Goal: Information Seeking & Learning: Learn about a topic

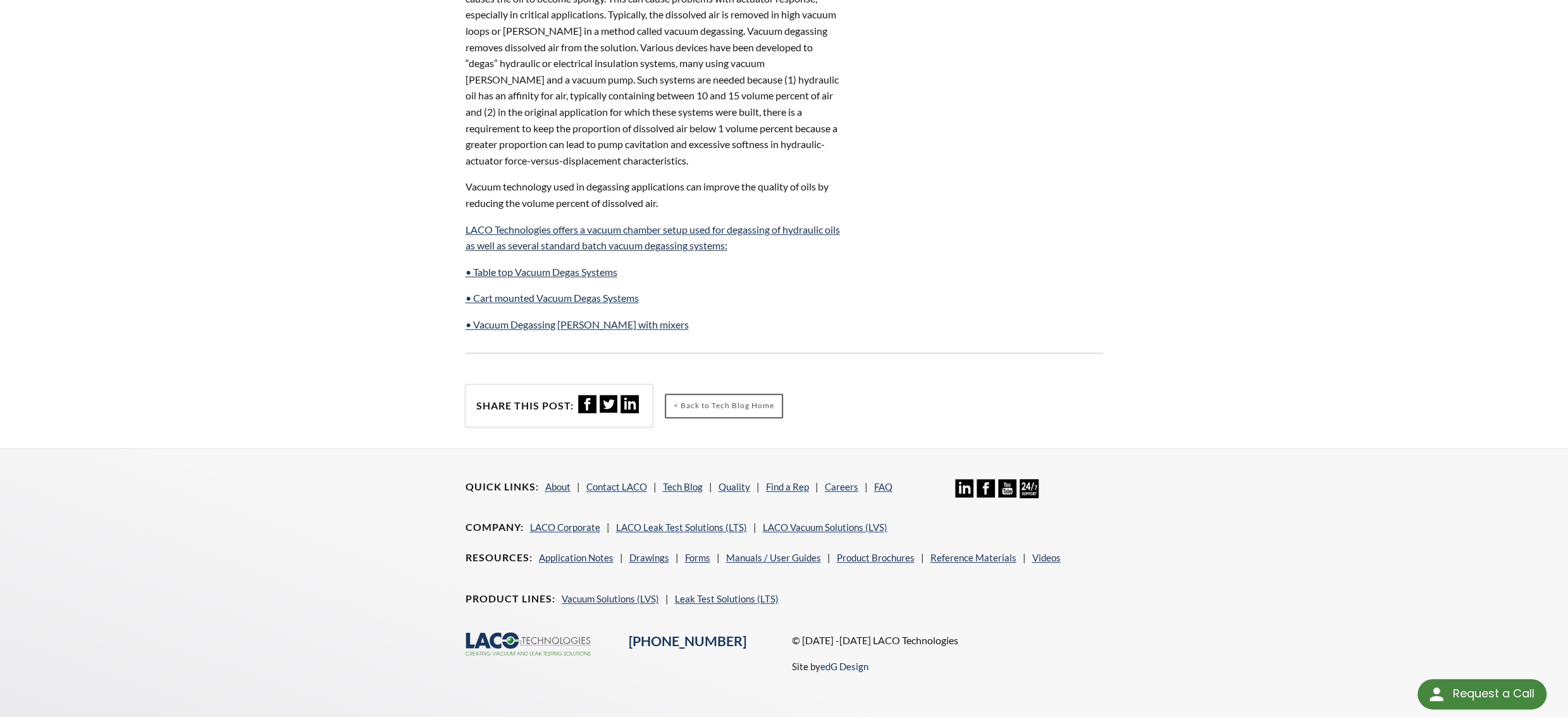
scroll to position [897, 0]
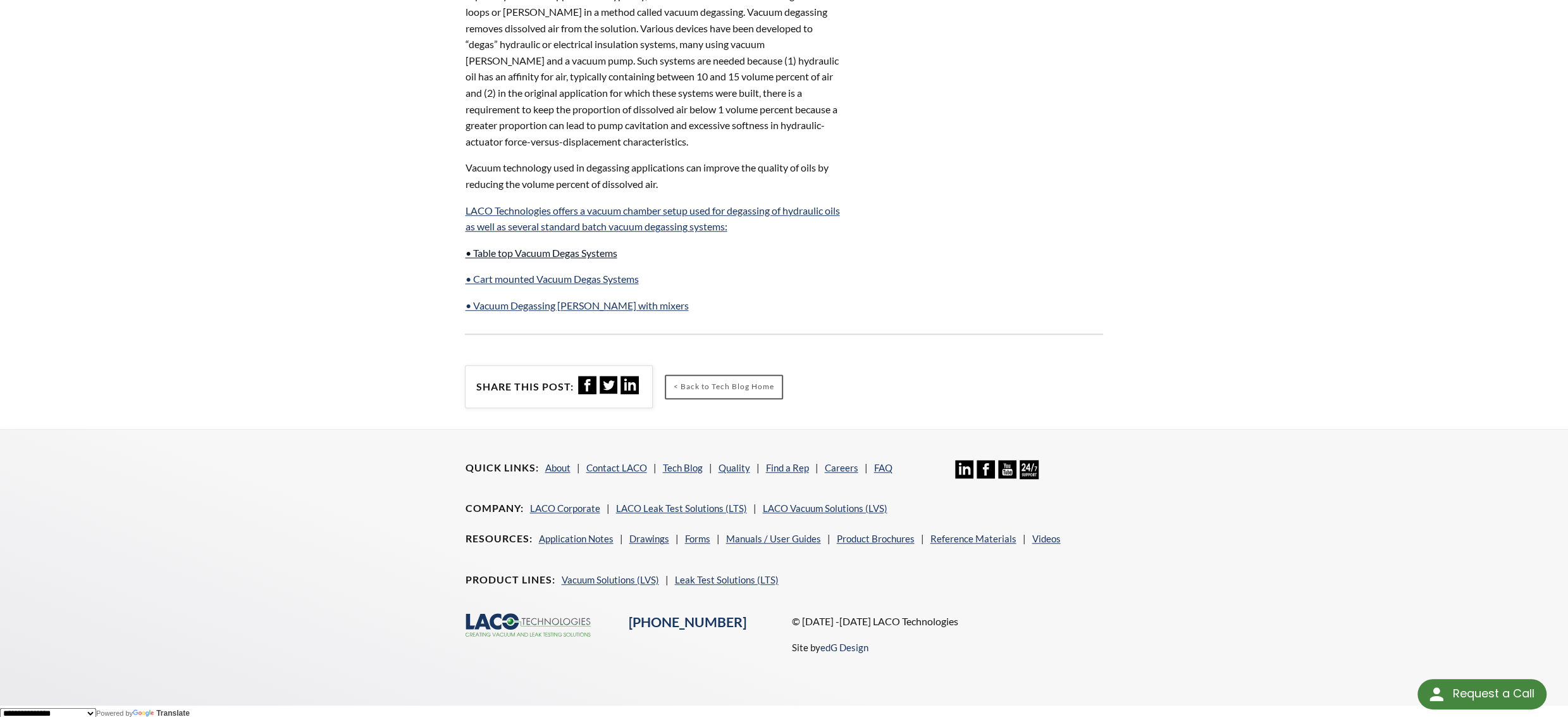
click at [565, 252] on link "• Table top Vacuum Degas Systems" at bounding box center [540, 252] width 152 height 12
click at [594, 273] on link "• Cart mounted Vacuum Degas Systems" at bounding box center [551, 279] width 173 height 12
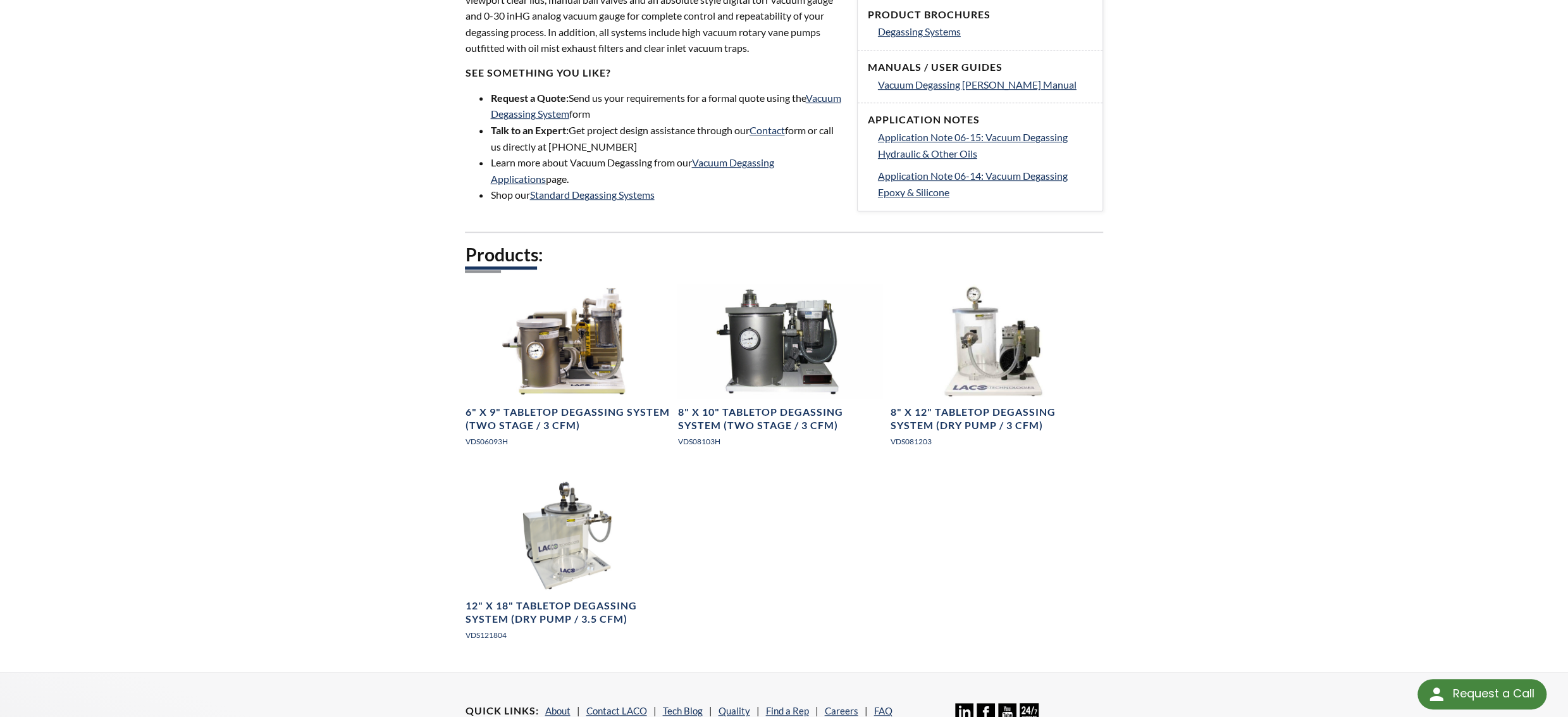
scroll to position [506, 0]
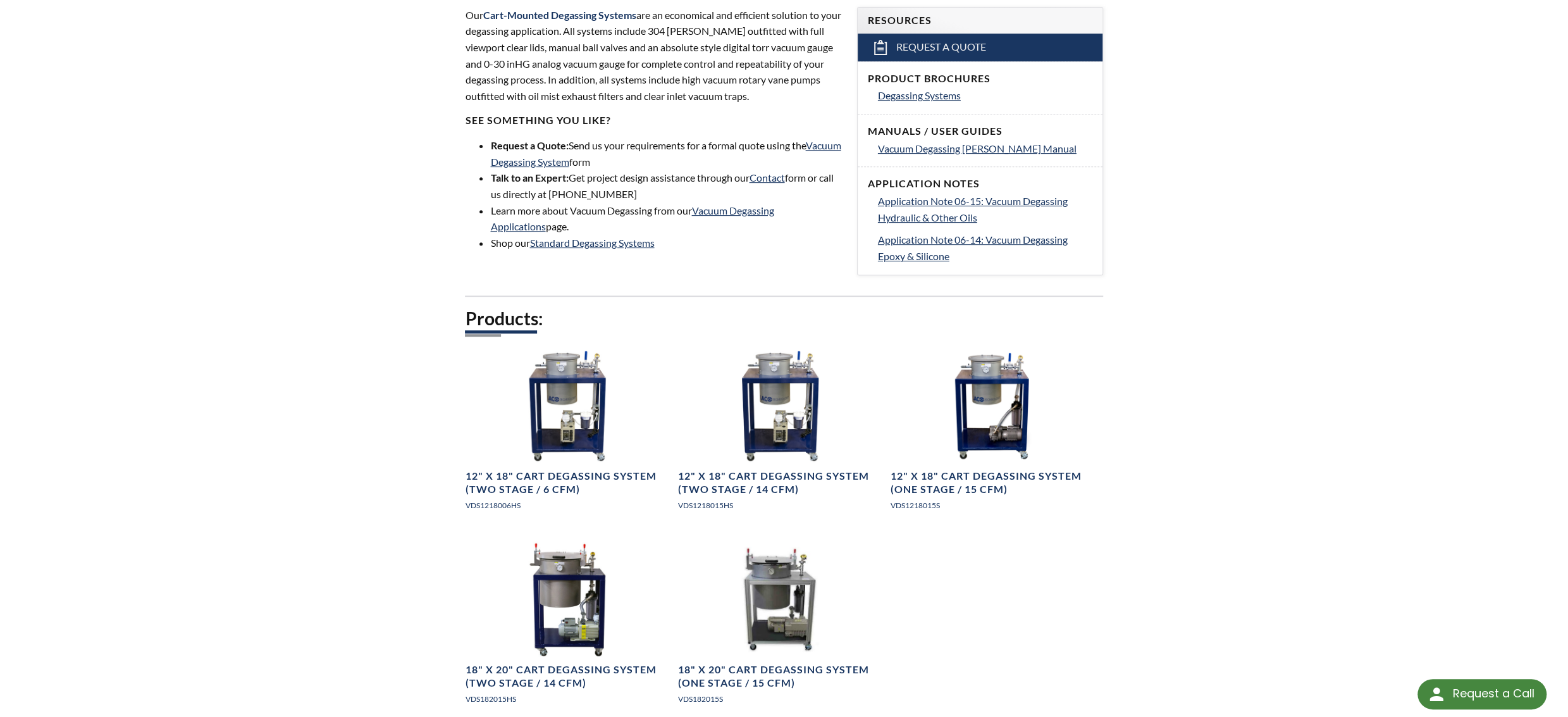
scroll to position [421, 0]
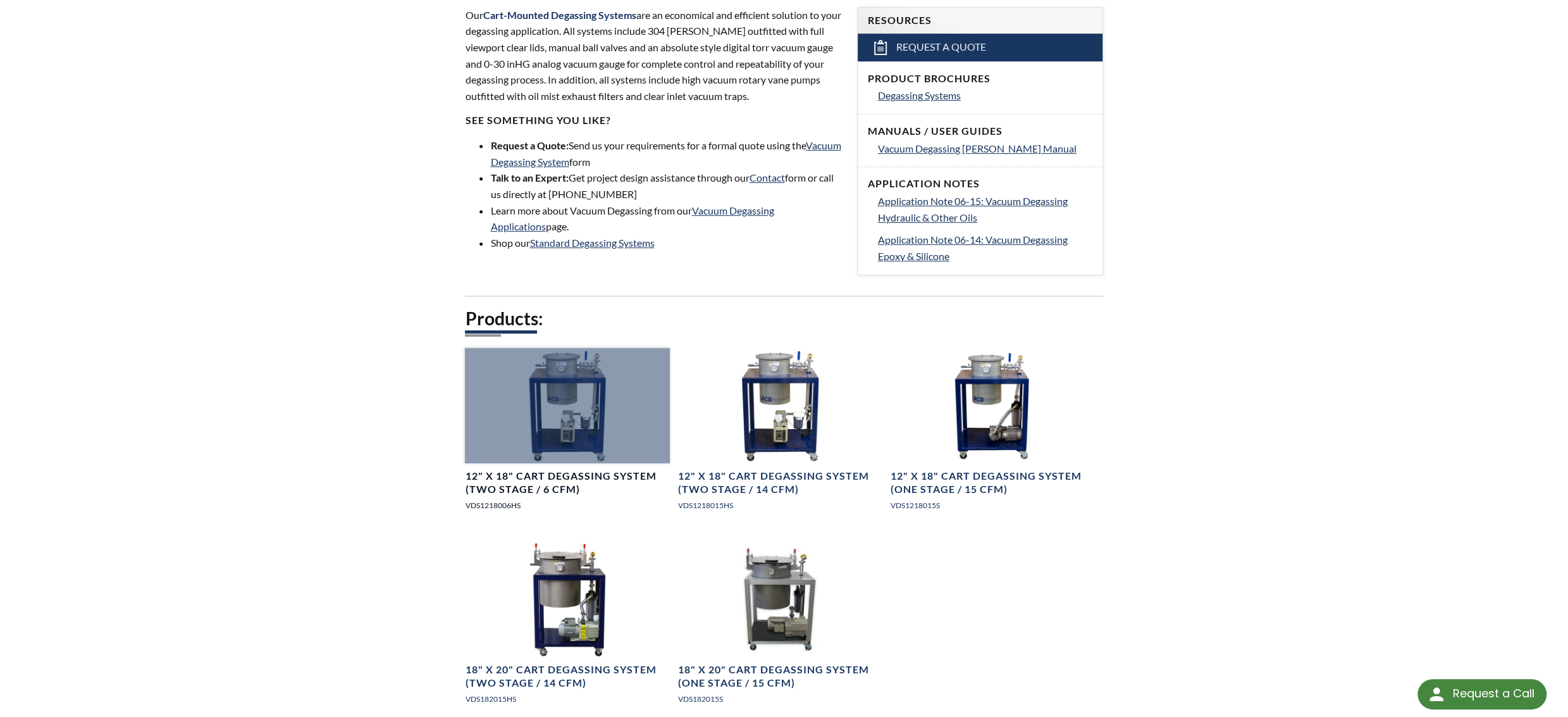
click at [552, 408] on div at bounding box center [567, 405] width 205 height 115
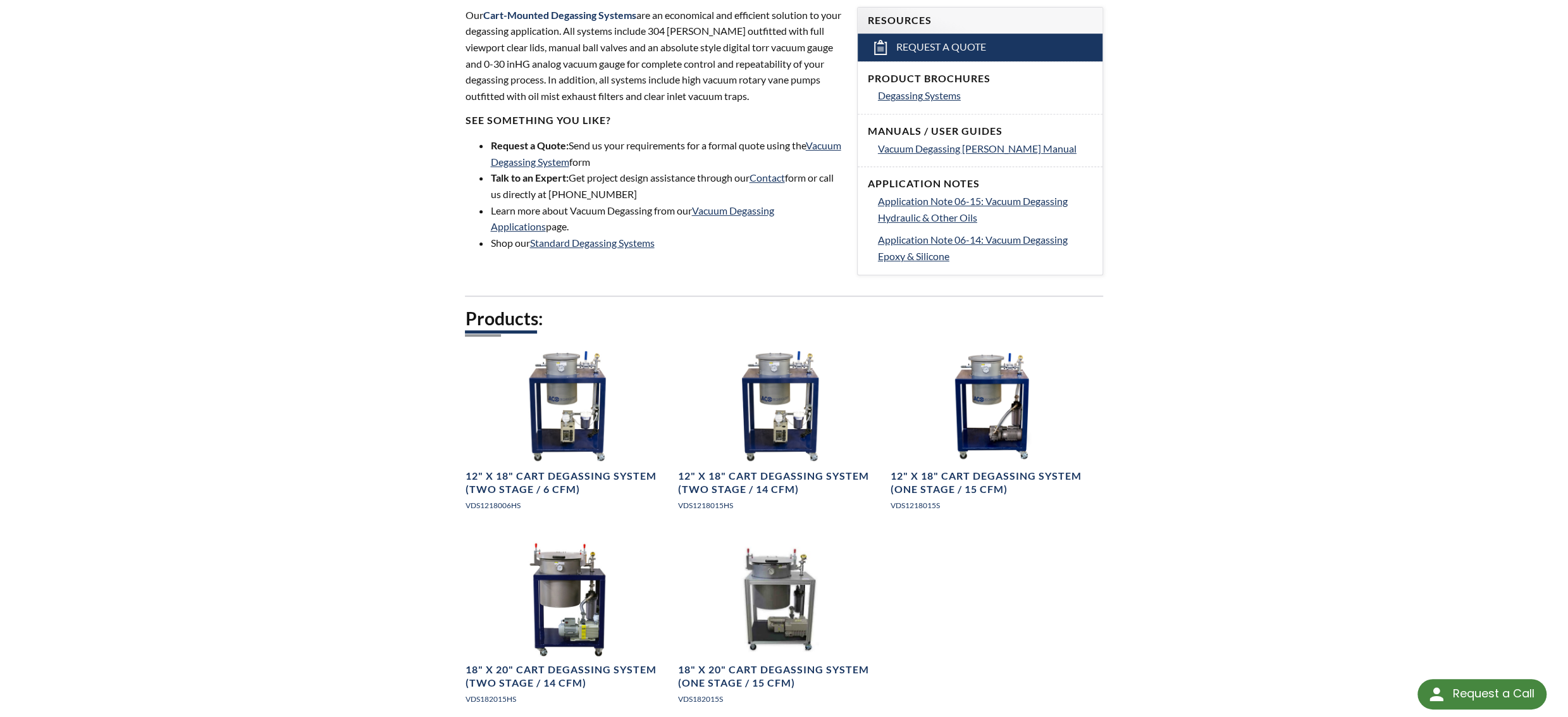
scroll to position [422, 0]
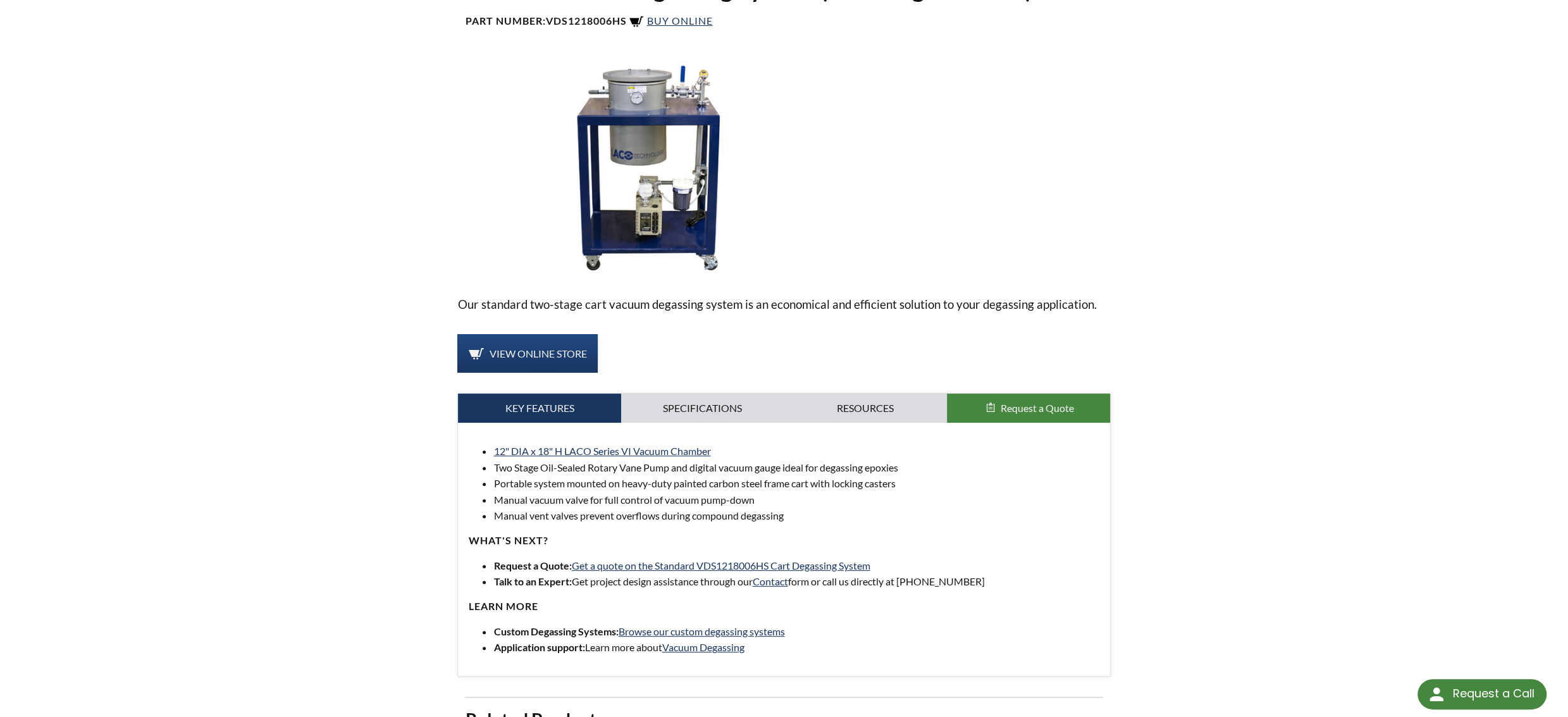
scroll to position [168, 0]
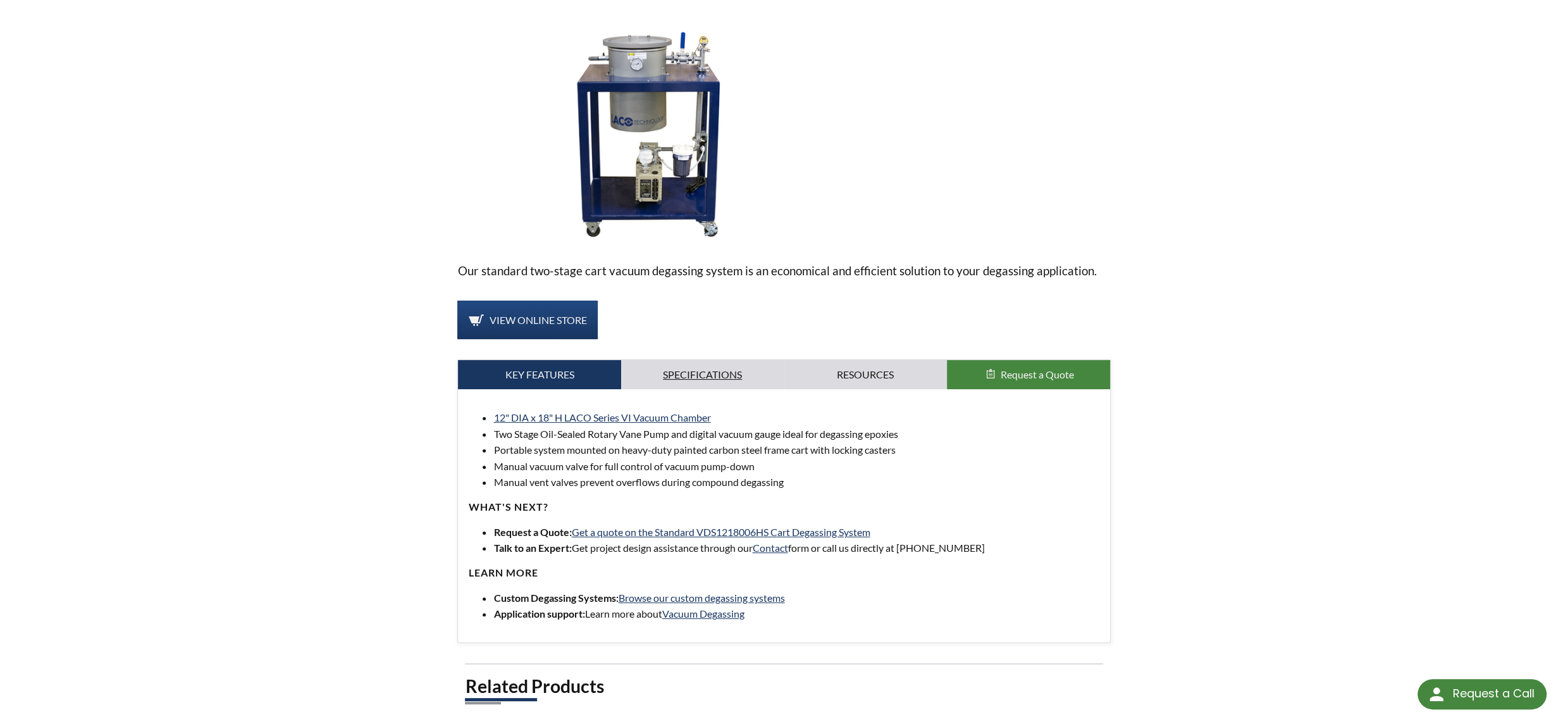
click at [660, 362] on link "Specifications" at bounding box center [702, 375] width 163 height 29
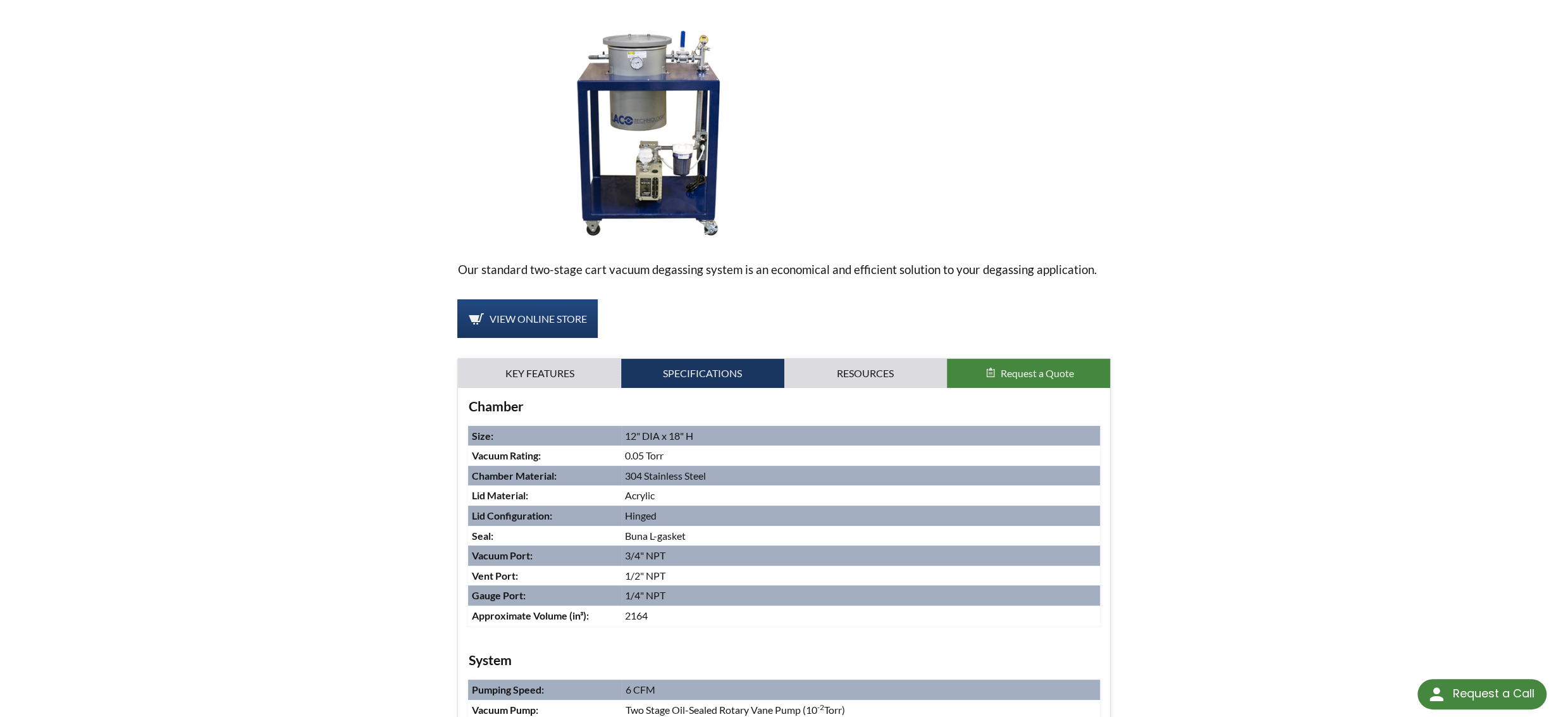
scroll to position [0, 0]
